Goal: Navigation & Orientation: Find specific page/section

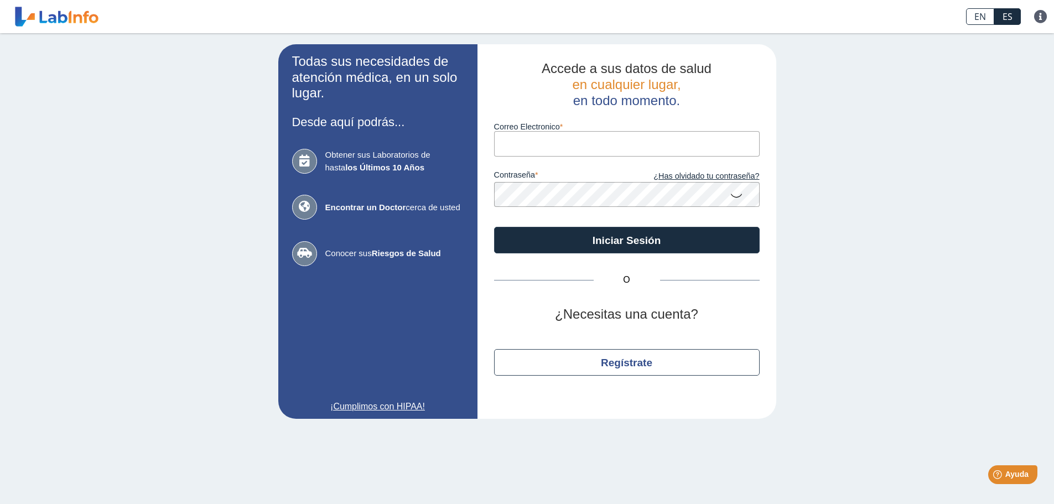
click at [578, 143] on input "Correo Electronico" at bounding box center [627, 143] width 266 height 25
type input "[EMAIL_ADDRESS][DOMAIN_NAME]"
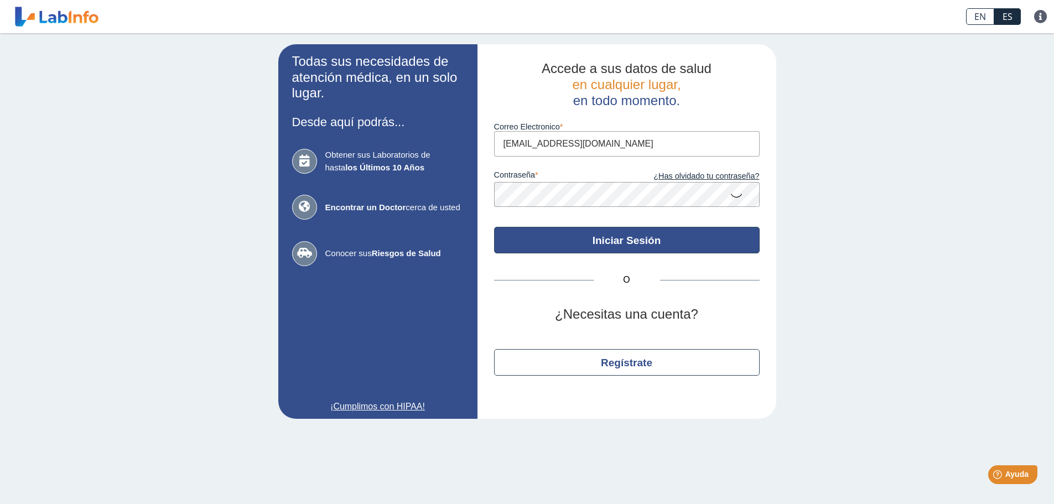
click at [579, 233] on button "Iniciar Sesión" at bounding box center [627, 240] width 266 height 27
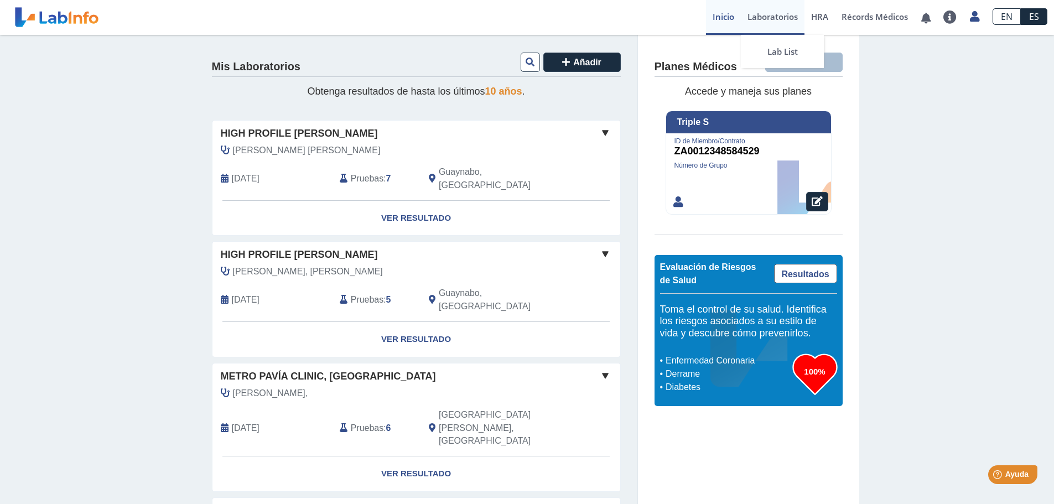
click at [785, 19] on link "Laboratorios" at bounding box center [773, 17] width 64 height 35
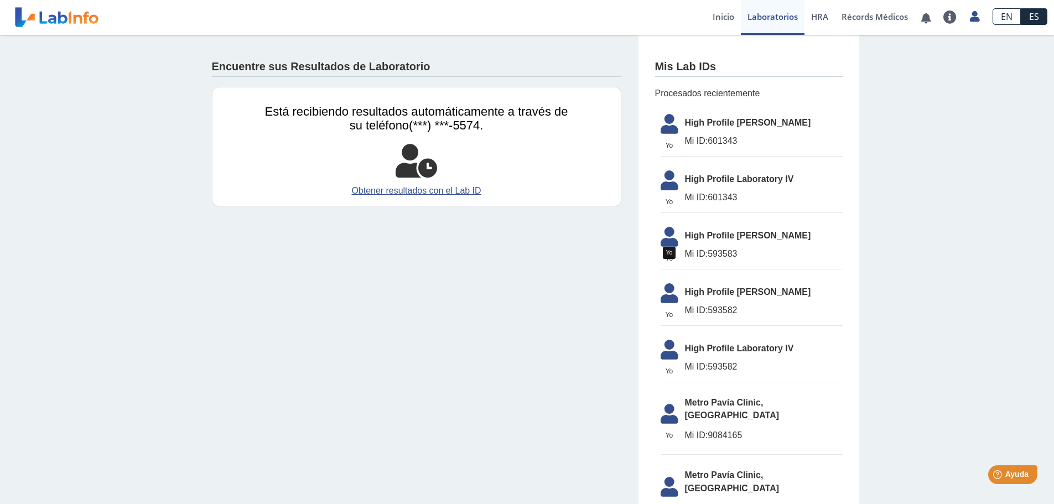
click at [663, 141] on span "Yo" at bounding box center [669, 146] width 31 height 10
click at [663, 127] on icon at bounding box center [669, 127] width 31 height 27
click at [662, 191] on icon at bounding box center [669, 183] width 31 height 27
click at [825, 18] on span "HRA" at bounding box center [819, 16] width 17 height 11
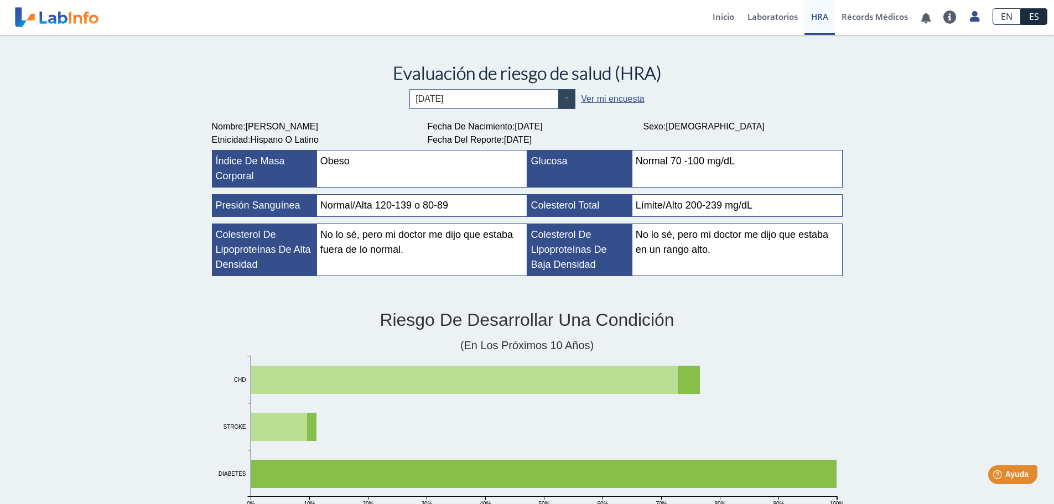
click at [560, 98] on span at bounding box center [566, 99] width 17 height 19
click at [890, 12] on link "Récords Médicos" at bounding box center [875, 17] width 80 height 35
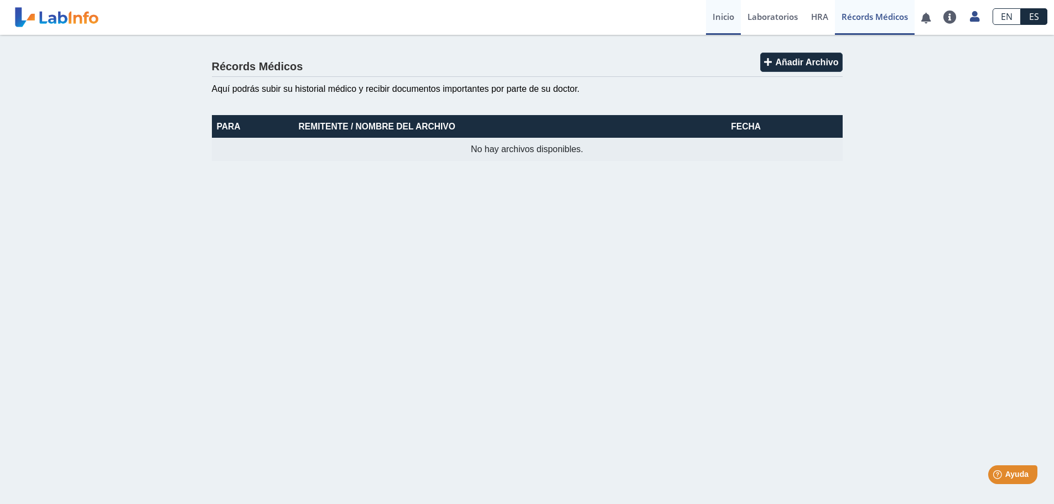
click at [724, 23] on link "Inicio" at bounding box center [723, 17] width 35 height 35
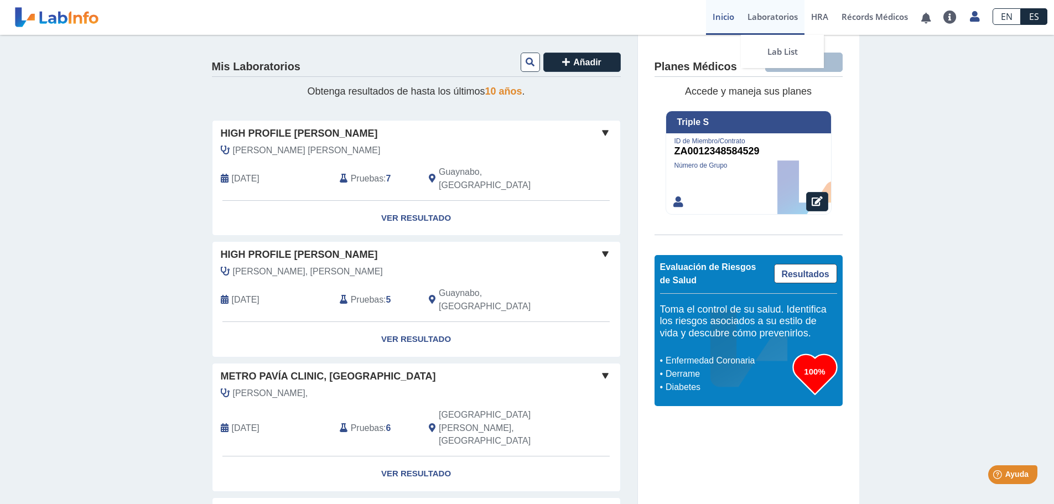
click at [771, 18] on link "Laboratorios" at bounding box center [773, 17] width 64 height 35
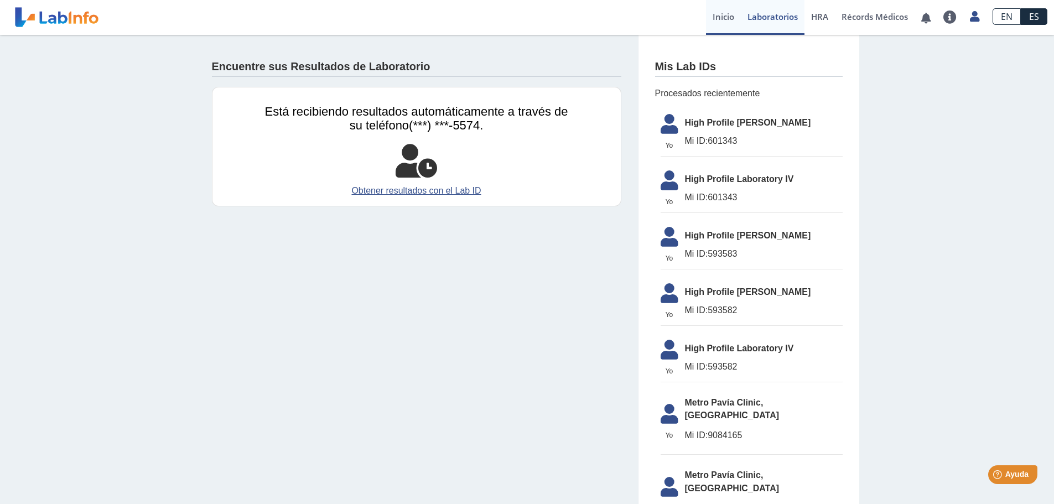
click at [722, 18] on link "Inicio" at bounding box center [723, 17] width 35 height 35
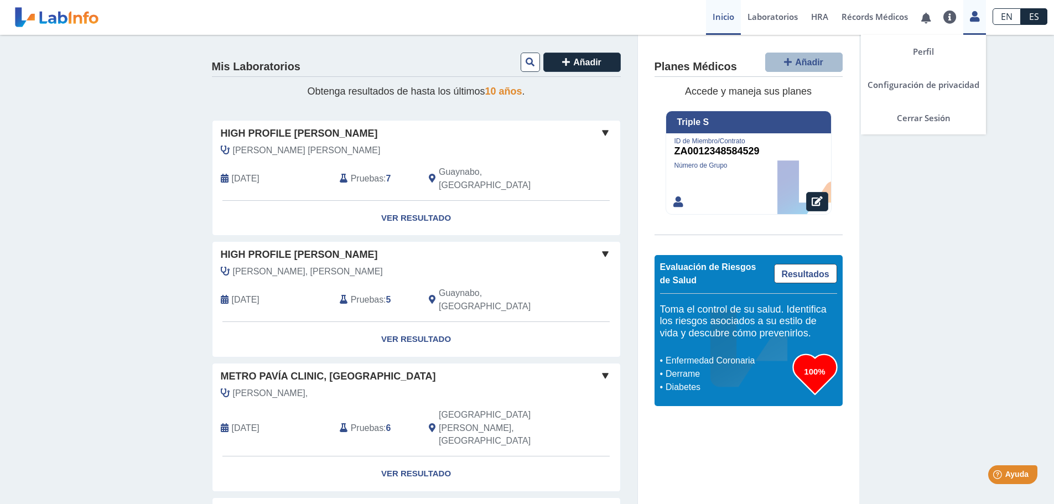
click at [975, 17] on icon at bounding box center [974, 16] width 9 height 8
click at [925, 119] on link "Cerrar Sesión" at bounding box center [923, 117] width 125 height 33
